Goal: Connect with others: Connect with others

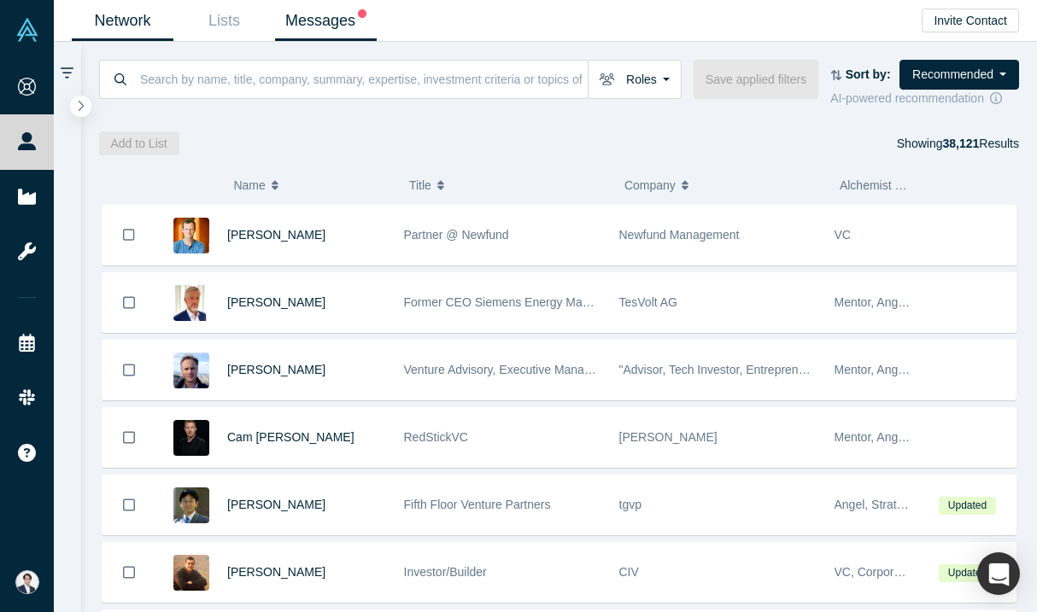
click at [325, 16] on link "Messages" at bounding box center [326, 21] width 102 height 40
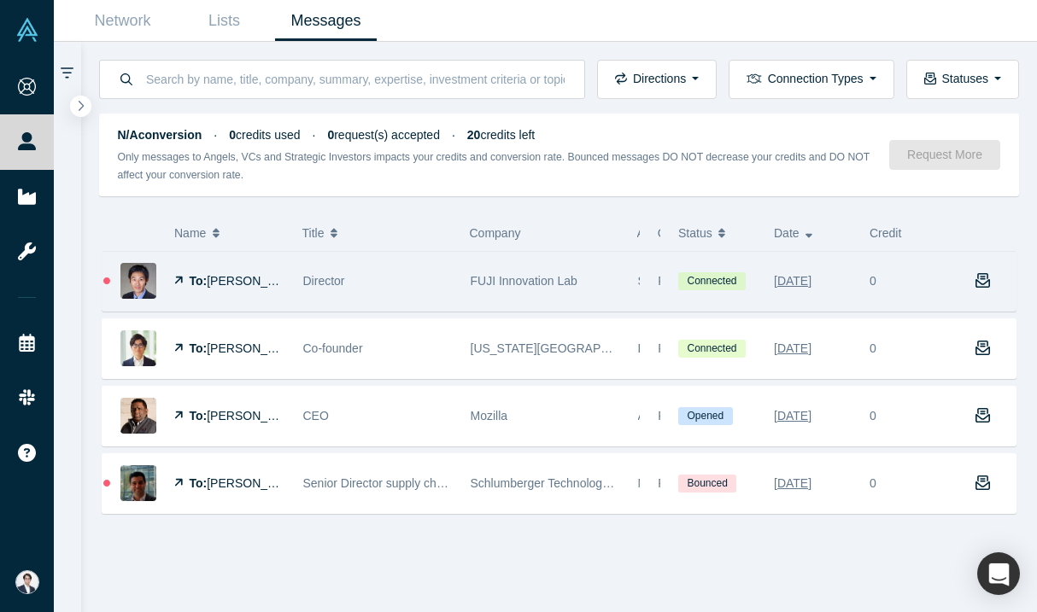
click at [343, 285] on span "Director" at bounding box center [324, 281] width 42 height 14
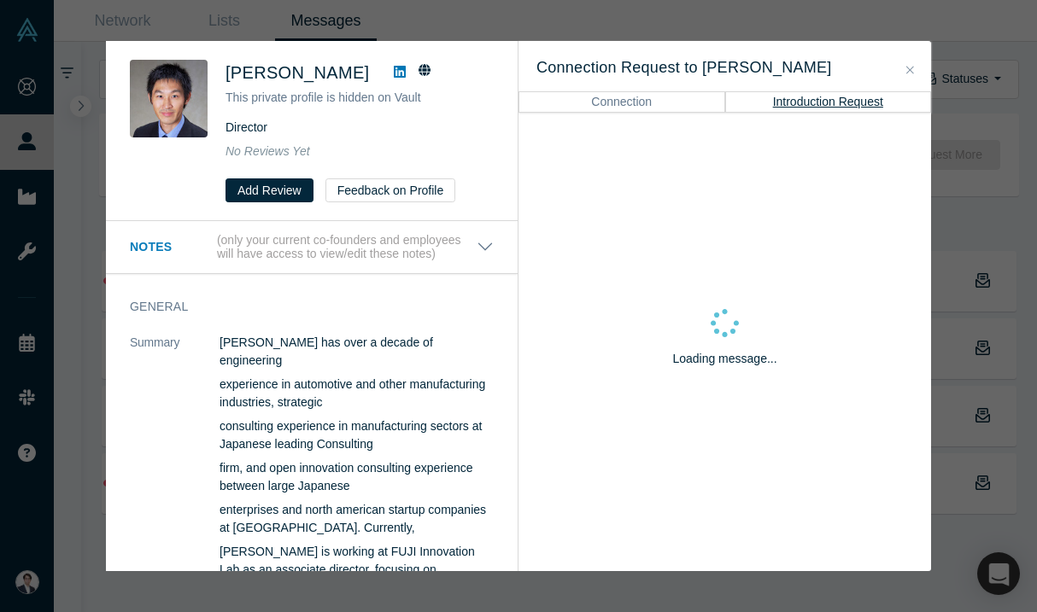
click at [293, 32] on div "Was the recommendation useful? [PERSON_NAME] This private profile is hidden on …" at bounding box center [518, 306] width 1037 height 612
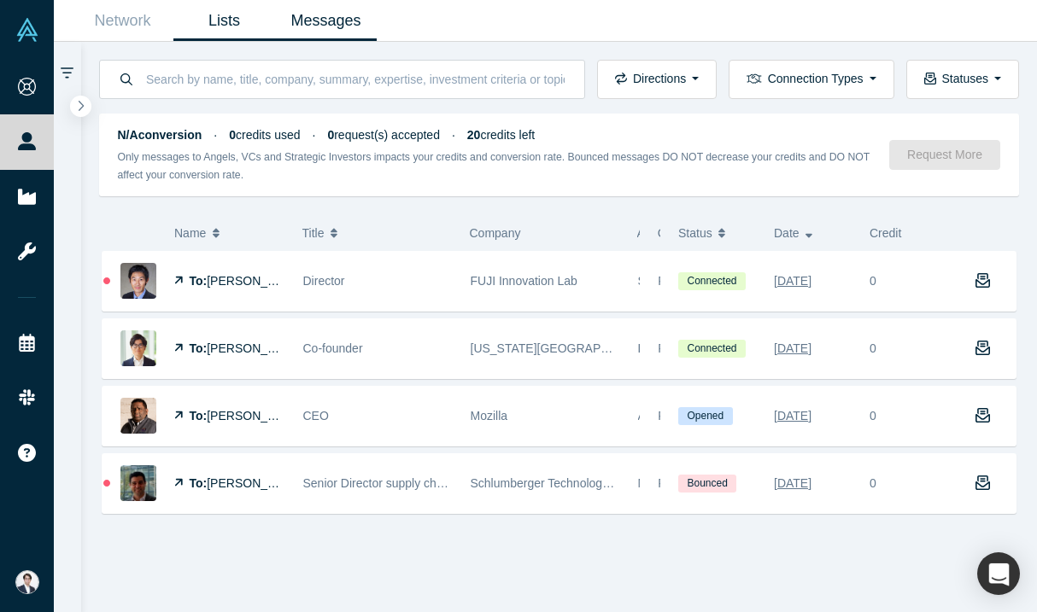
click at [246, 26] on link "Lists" at bounding box center [224, 21] width 102 height 40
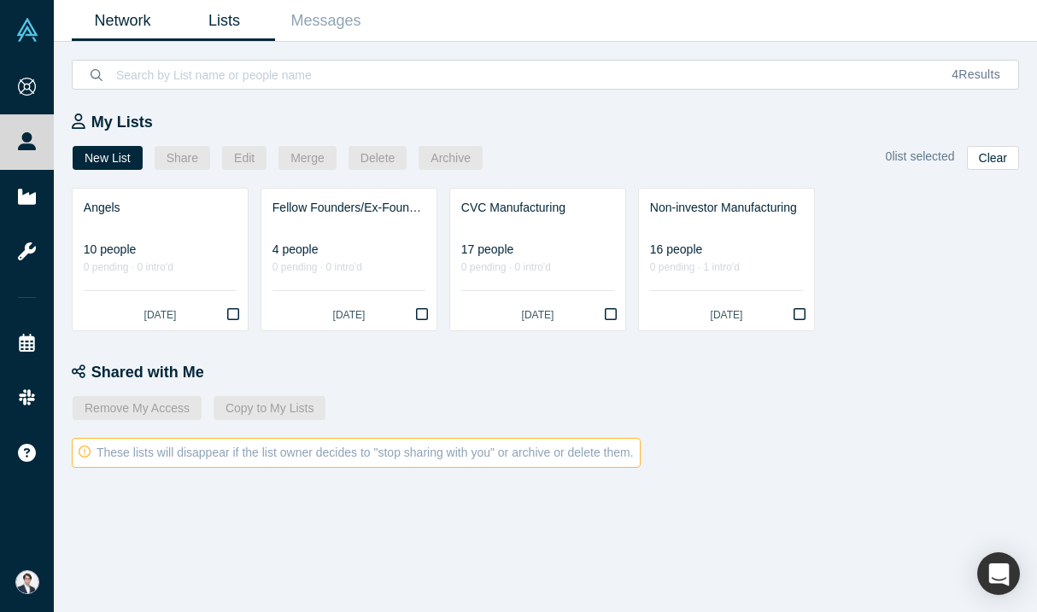
click at [149, 18] on link "Network" at bounding box center [123, 21] width 102 height 40
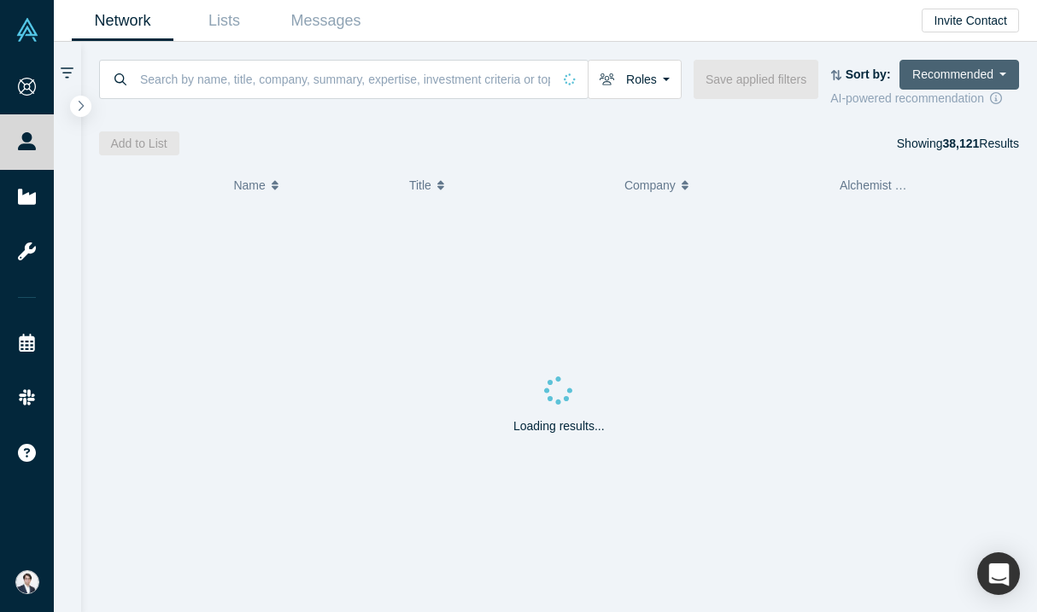
click at [948, 76] on button "Recommended" at bounding box center [959, 75] width 120 height 30
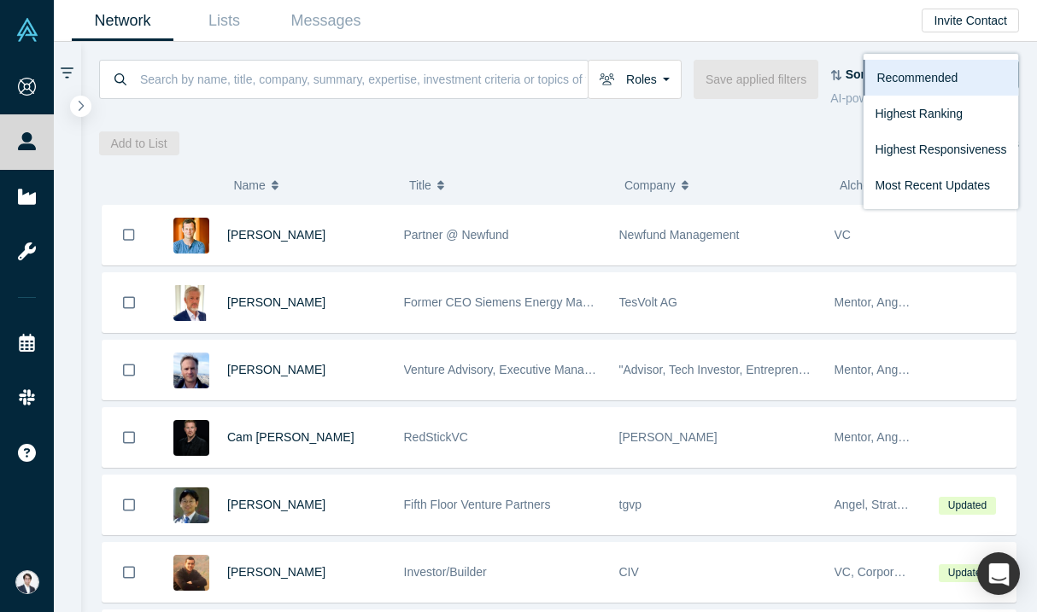
click at [772, 155] on div "( 0 ) Name Title Company Alchemist Role [PERSON_NAME] Partner @ Newfund Newfund…" at bounding box center [559, 383] width 957 height 457
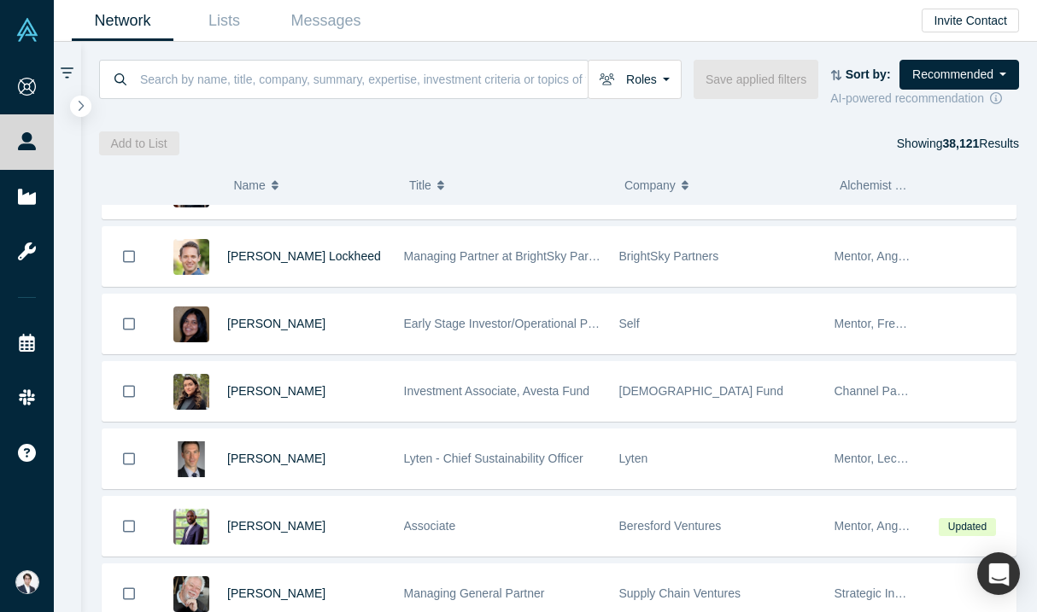
scroll to position [566, 0]
